Goal: Answer question/provide support: Share knowledge or assist other users

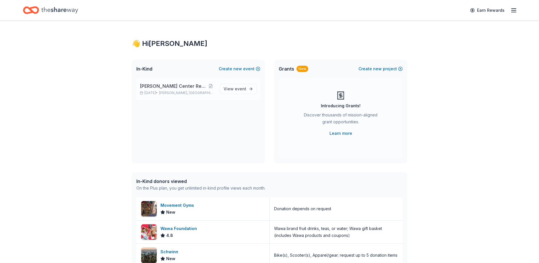
click at [168, 88] on span "[PERSON_NAME] Center Restoration" at bounding box center [173, 86] width 66 height 7
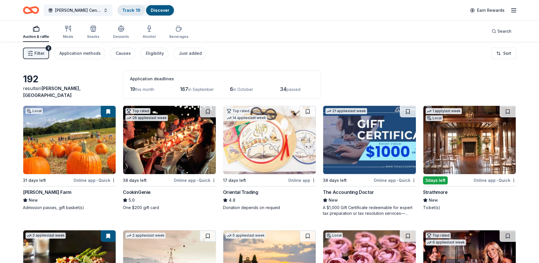
click at [129, 9] on link "Track · 19" at bounding box center [131, 10] width 18 height 5
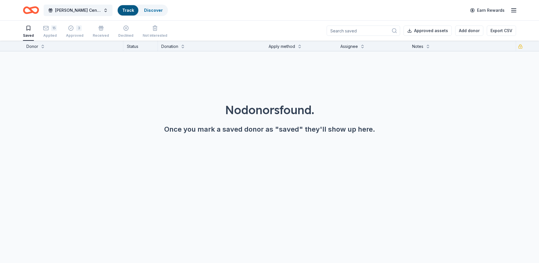
scroll to position [0, 0]
click at [50, 30] on div "15" at bounding box center [50, 28] width 14 height 6
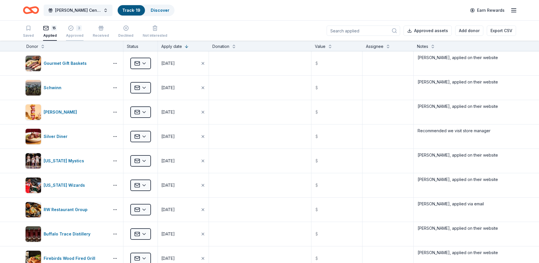
click at [75, 23] on button "3 Approved" at bounding box center [75, 32] width 18 height 18
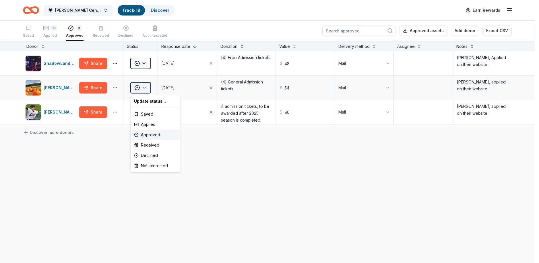
click at [144, 86] on html "[PERSON_NAME] Center Restoration Track · 19 Discover Earn Rewards Saved 15 Appl…" at bounding box center [269, 131] width 539 height 263
click at [144, 85] on html "[PERSON_NAME] Center Restoration Track · 19 Discover Earn Rewards Saved 15 Appl…" at bounding box center [272, 131] width 544 height 263
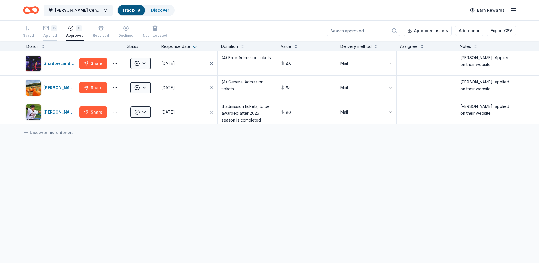
click at [54, 34] on div "Applied" at bounding box center [50, 35] width 14 height 5
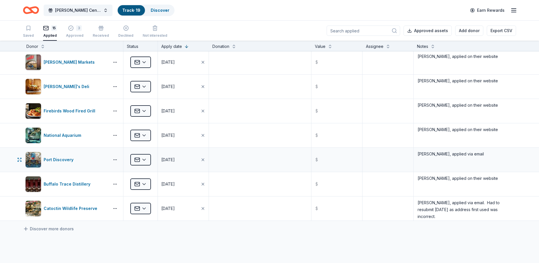
scroll to position [201, 0]
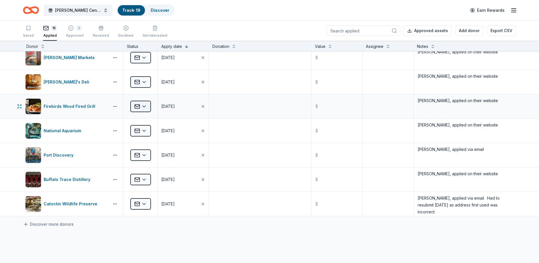
click at [142, 104] on html "[PERSON_NAME] Center Restoration Track · 19 Discover Earn Rewards Saved 15 Appl…" at bounding box center [269, 131] width 539 height 263
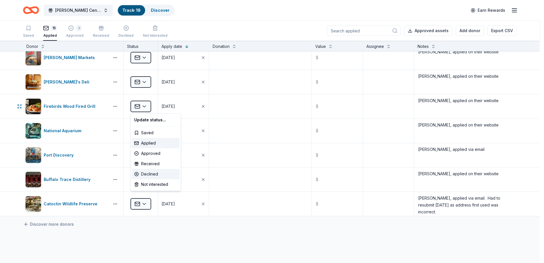
click at [144, 173] on div "Declined" at bounding box center [156, 174] width 48 height 10
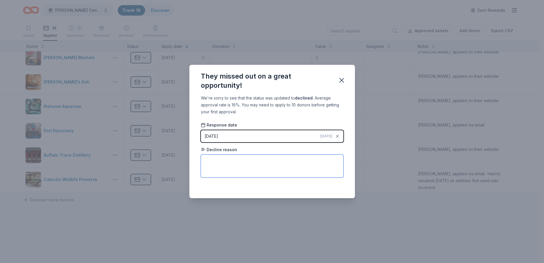
click at [209, 161] on textarea at bounding box center [272, 166] width 142 height 23
type textarea "Suggested we contact local franchise"
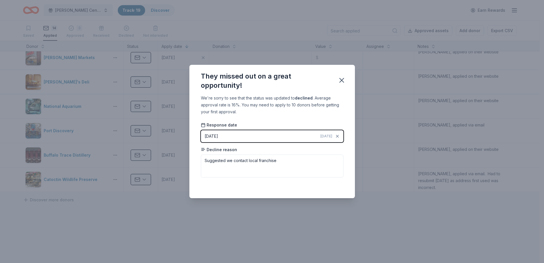
click at [282, 185] on div "Saved" at bounding box center [272, 185] width 142 height 7
click at [342, 79] on icon "button" at bounding box center [341, 80] width 4 height 4
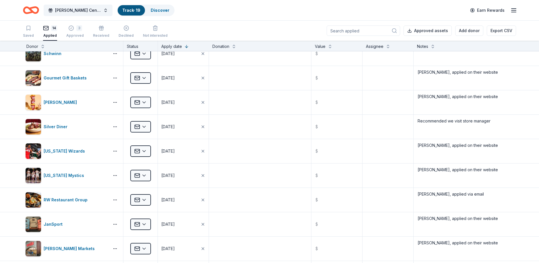
scroll to position [0, 0]
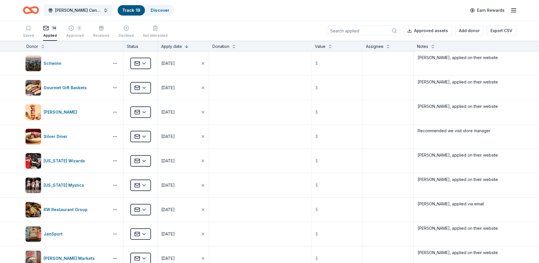
click at [515, 9] on icon "button" at bounding box center [514, 10] width 7 height 7
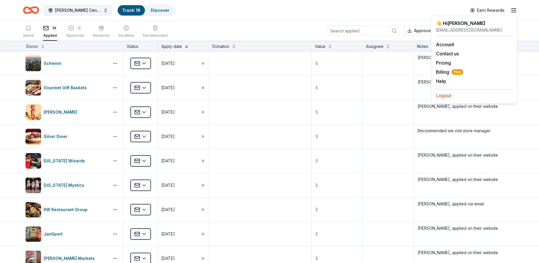
click at [440, 94] on button "Logout" at bounding box center [443, 95] width 15 height 7
